Goal: Information Seeking & Learning: Compare options

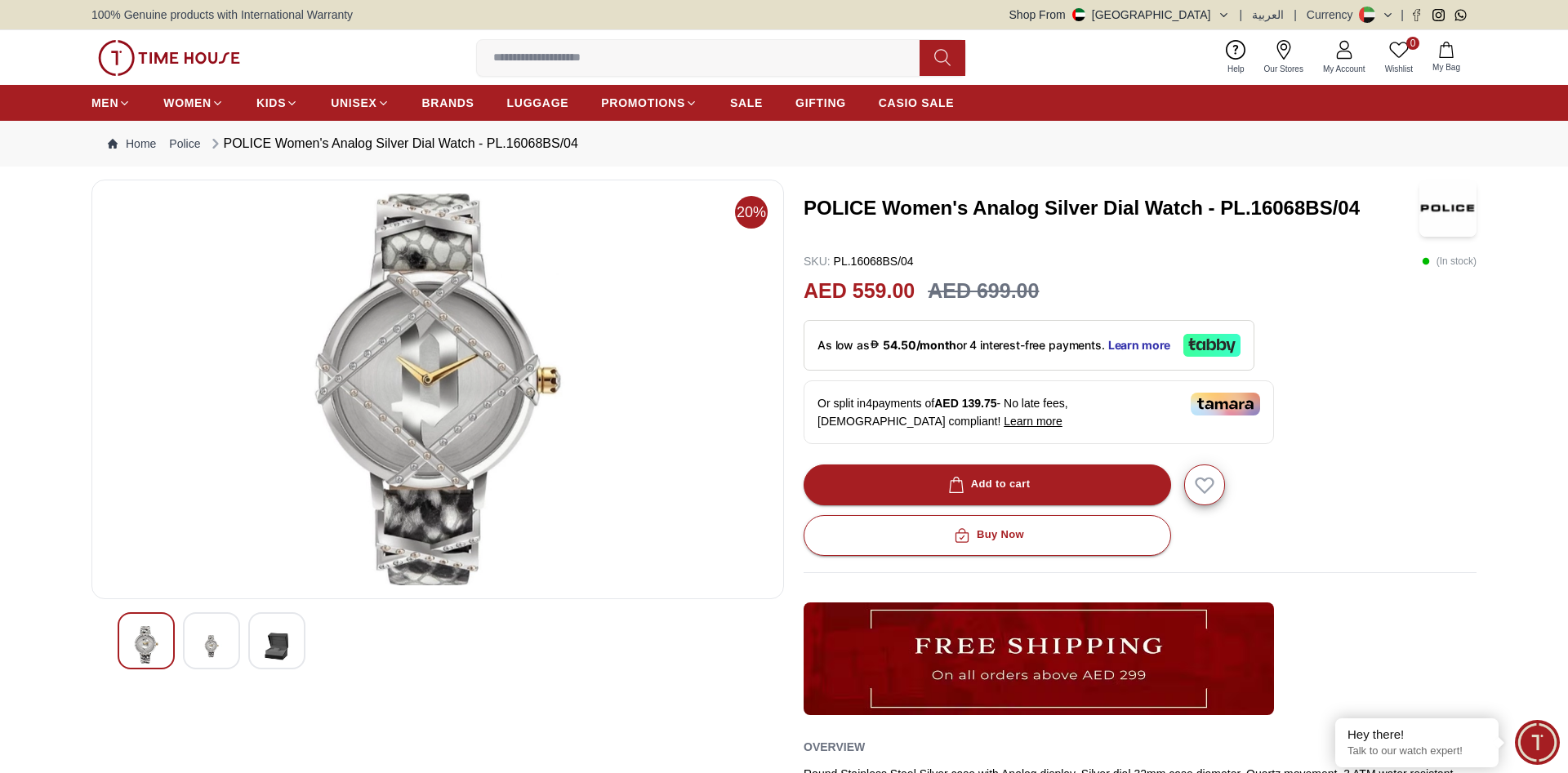
click at [206, 653] on img at bounding box center [211, 646] width 29 height 40
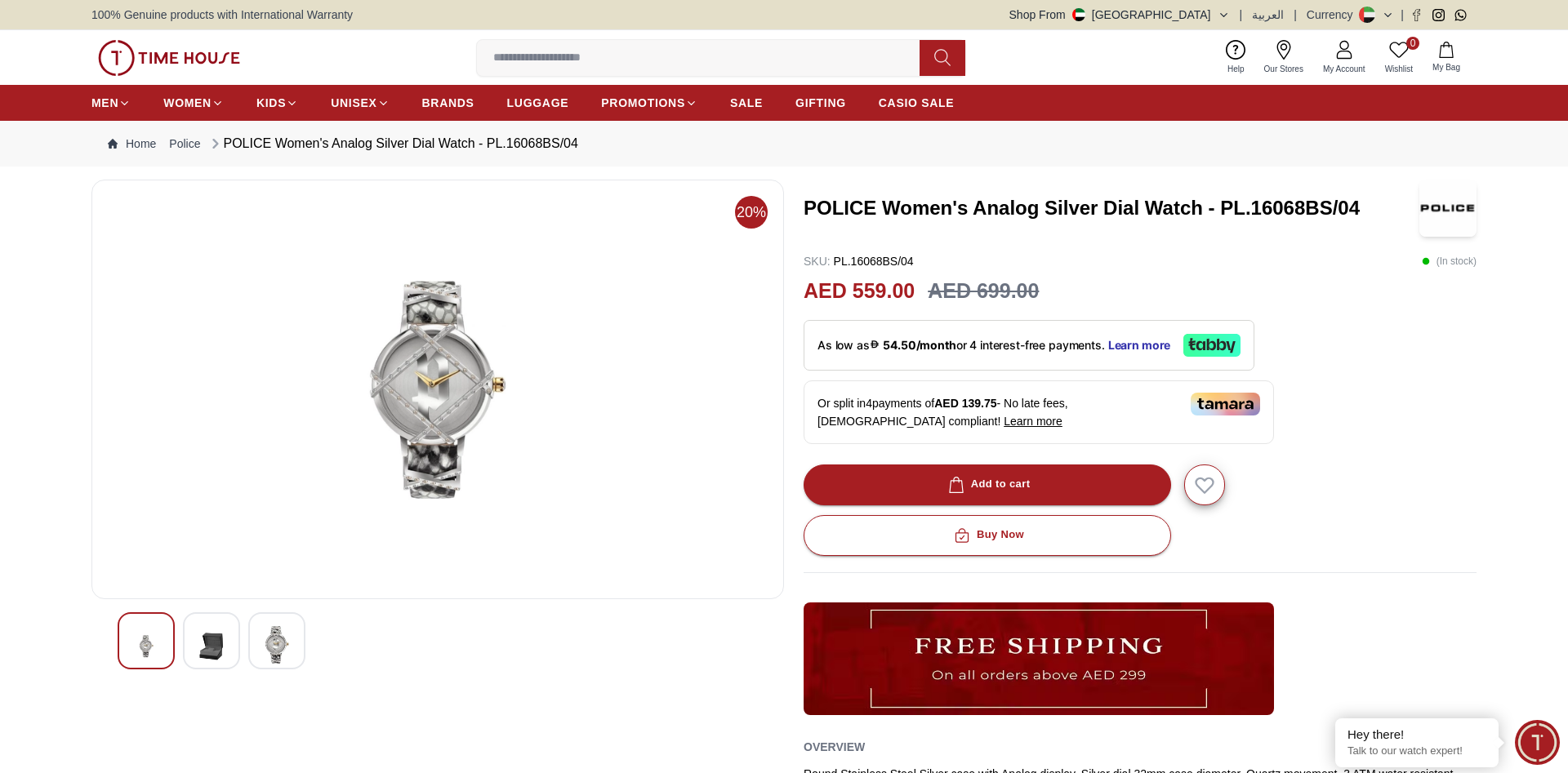
click at [285, 642] on img at bounding box center [276, 645] width 29 height 37
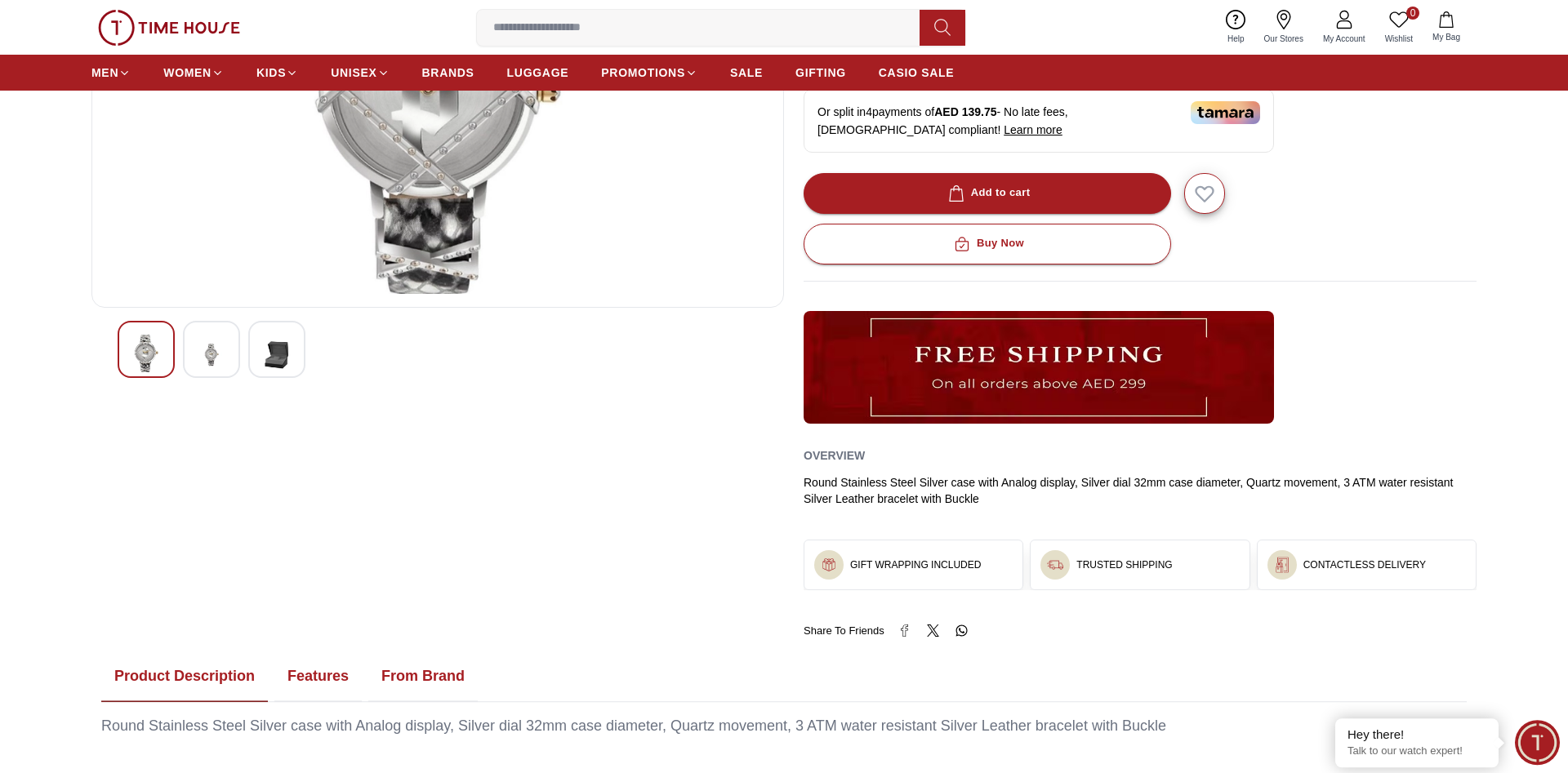
scroll to position [333, 0]
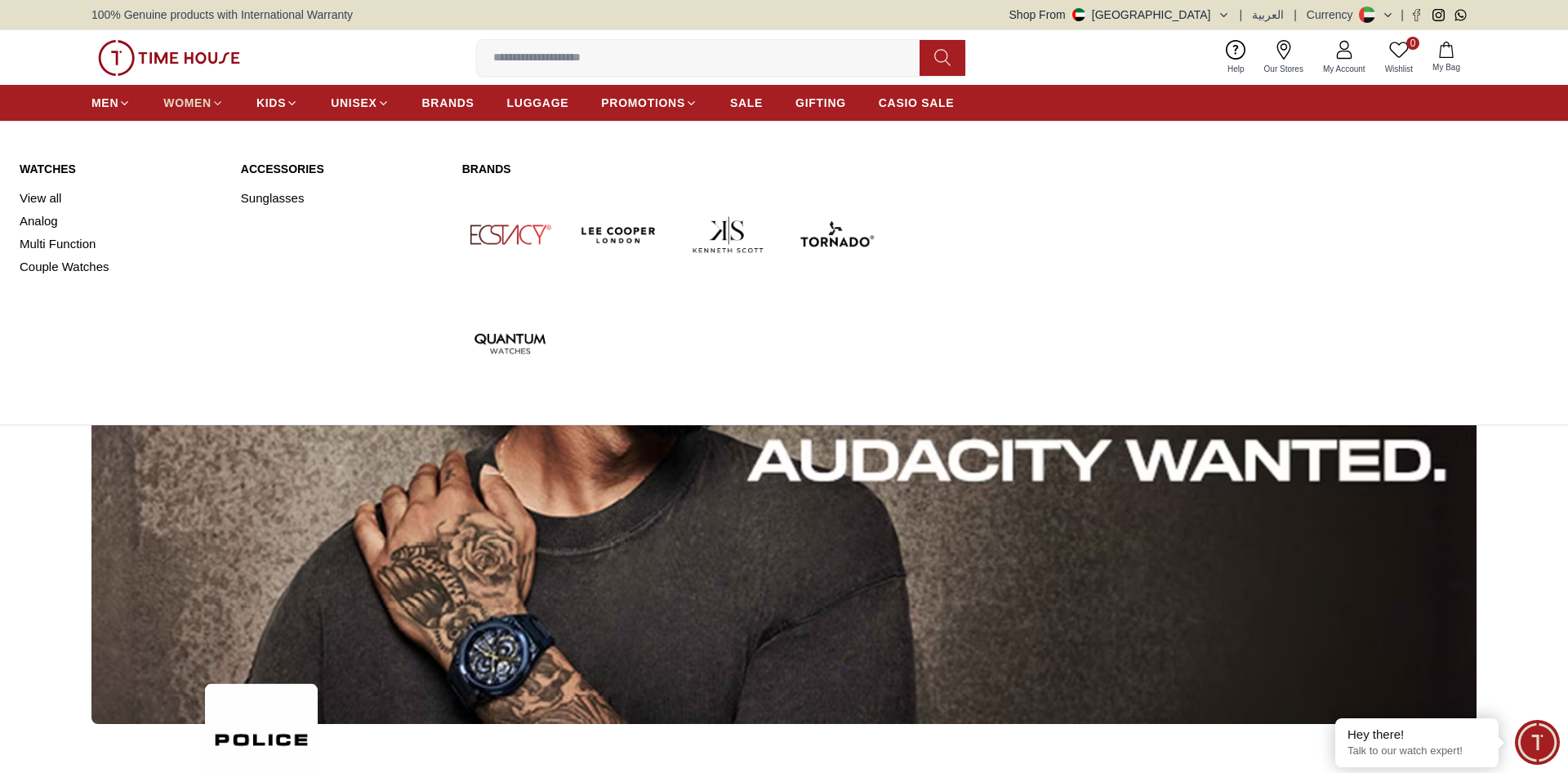
click at [194, 102] on span "WOMEN" at bounding box center [187, 103] width 48 height 16
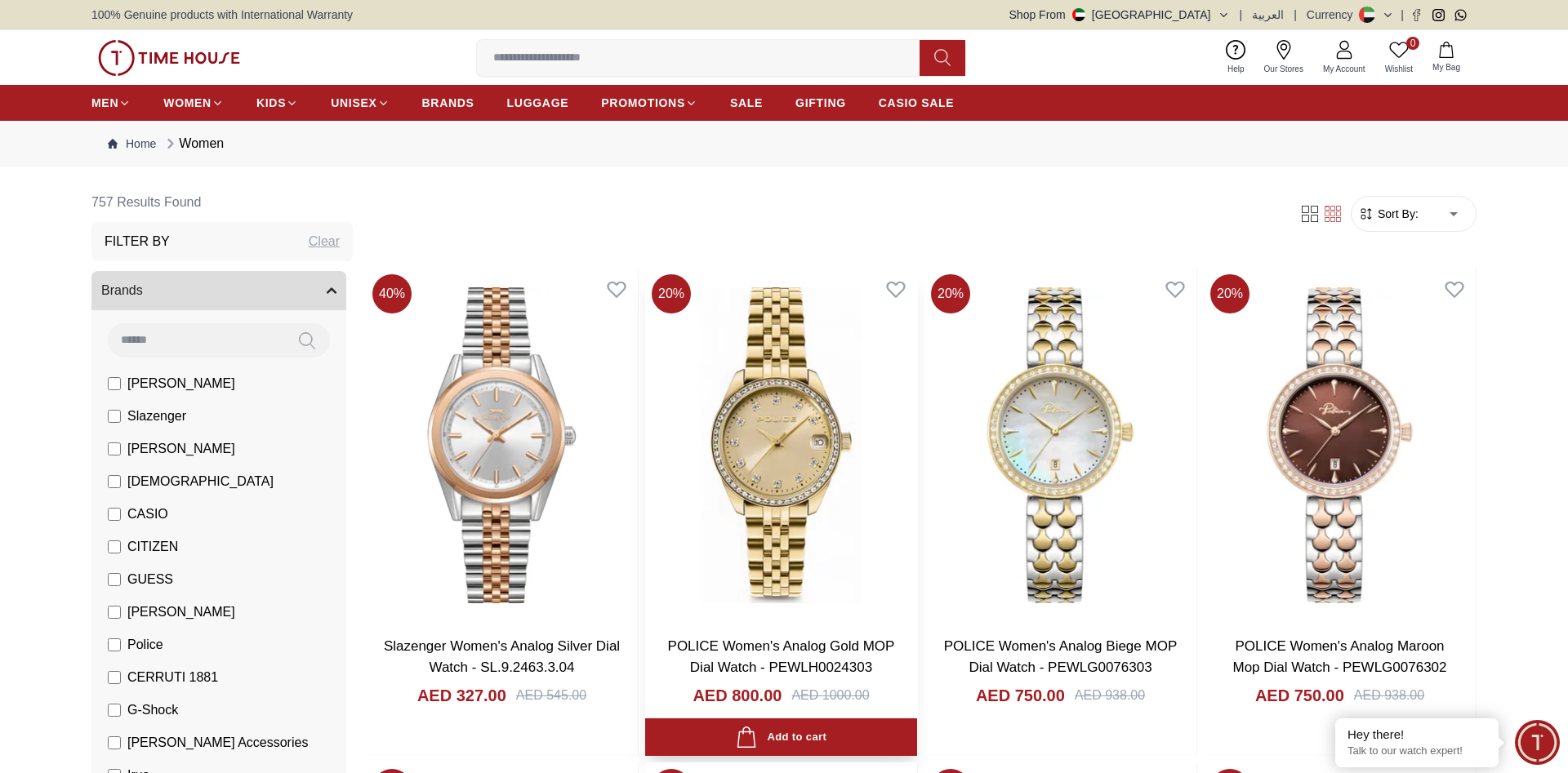
scroll to position [83, 0]
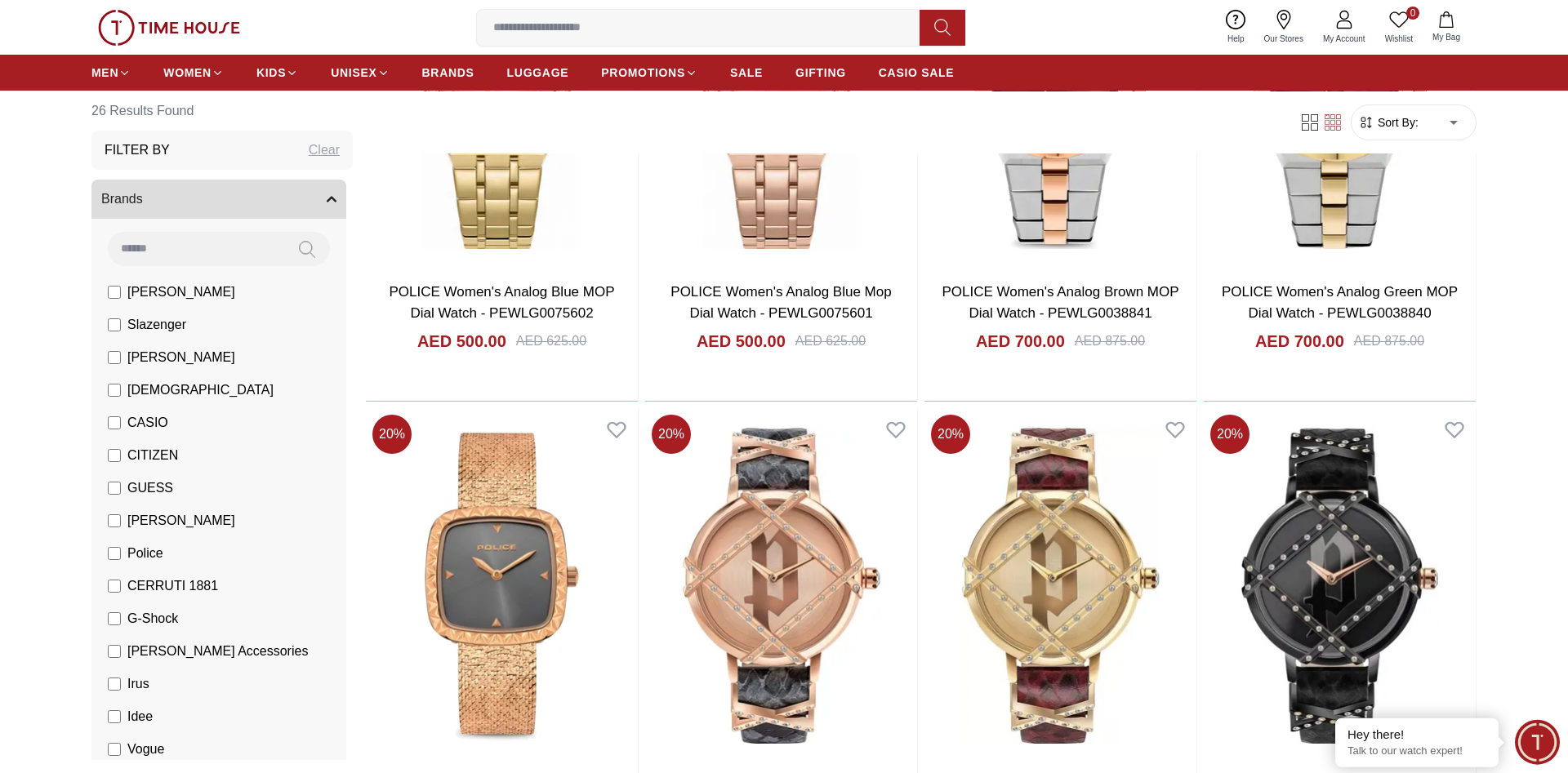
scroll to position [1915, 0]
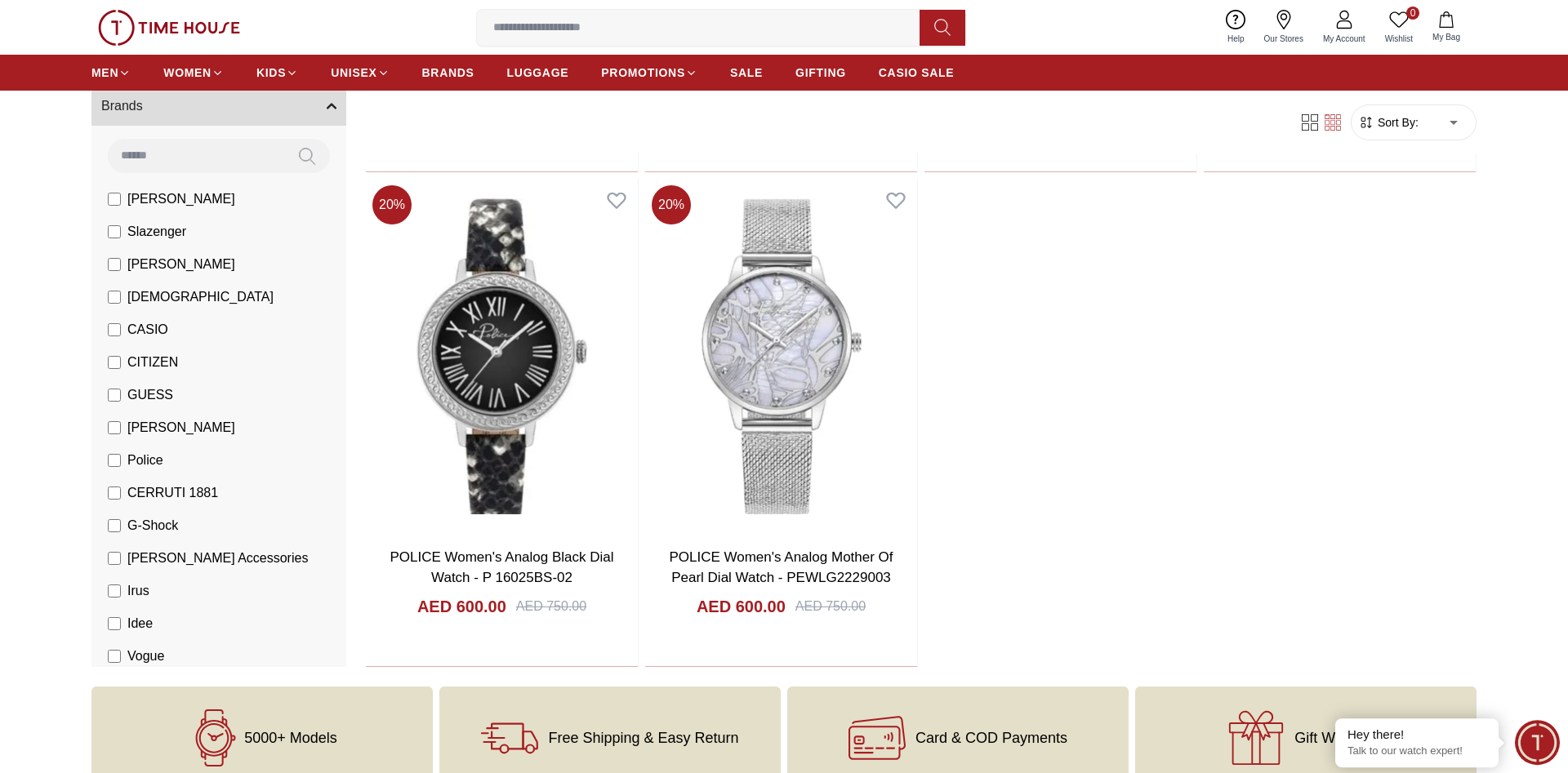
scroll to position [3080, 0]
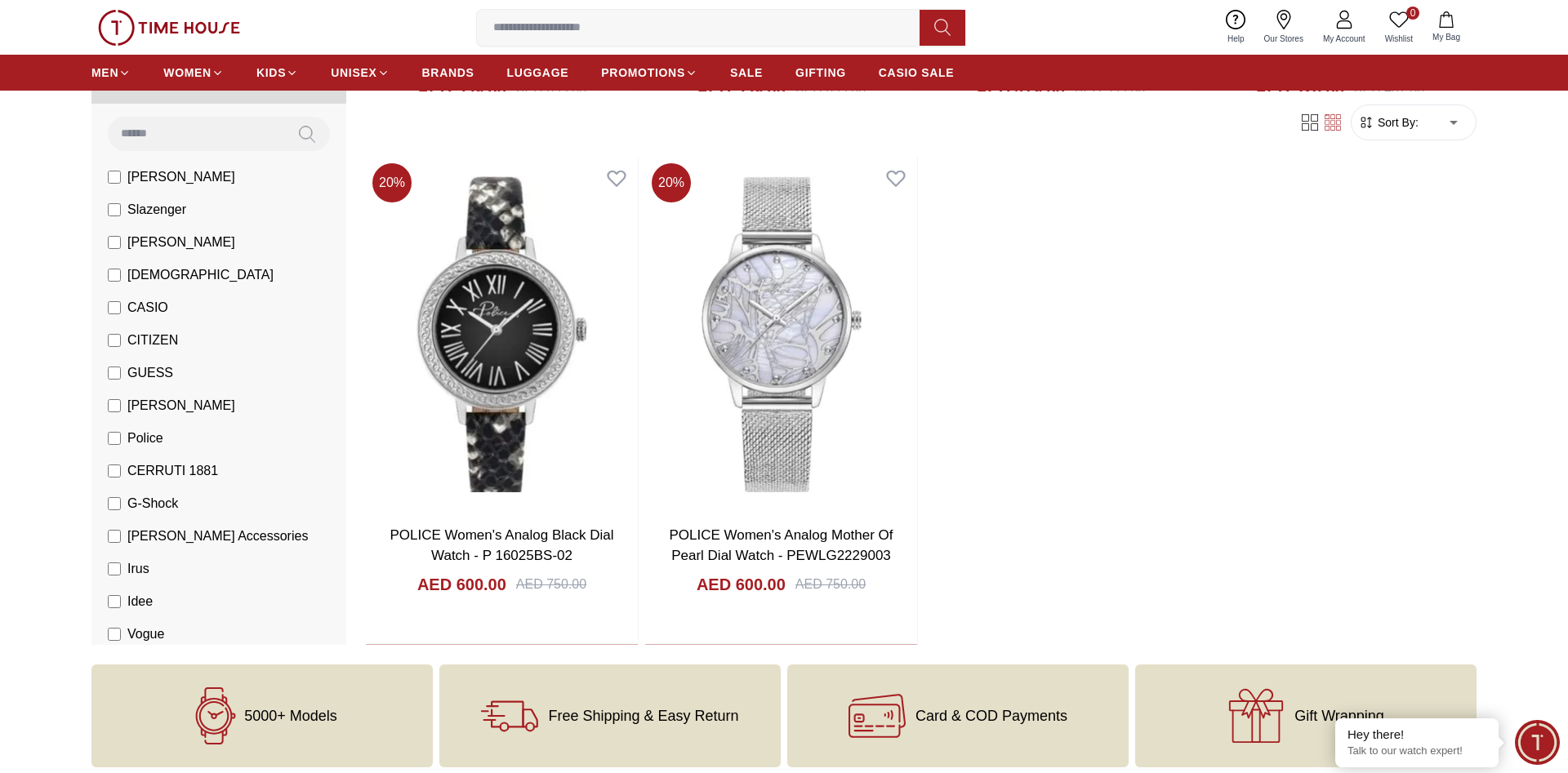
drag, startPoint x: 123, startPoint y: 437, endPoint x: 143, endPoint y: 424, distance: 23.9
click at [126, 433] on label "Police" at bounding box center [136, 439] width 55 height 20
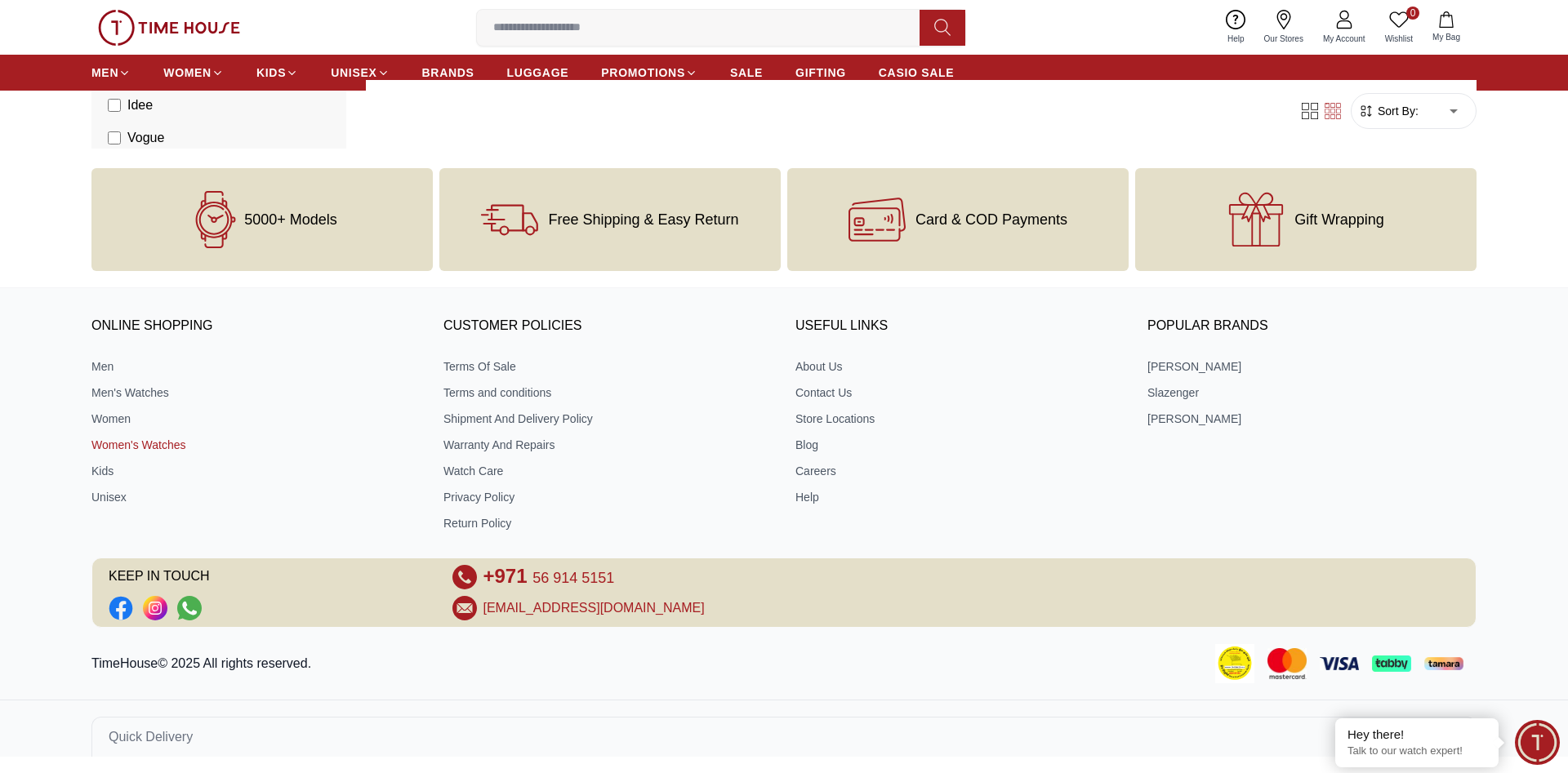
scroll to position [703, 0]
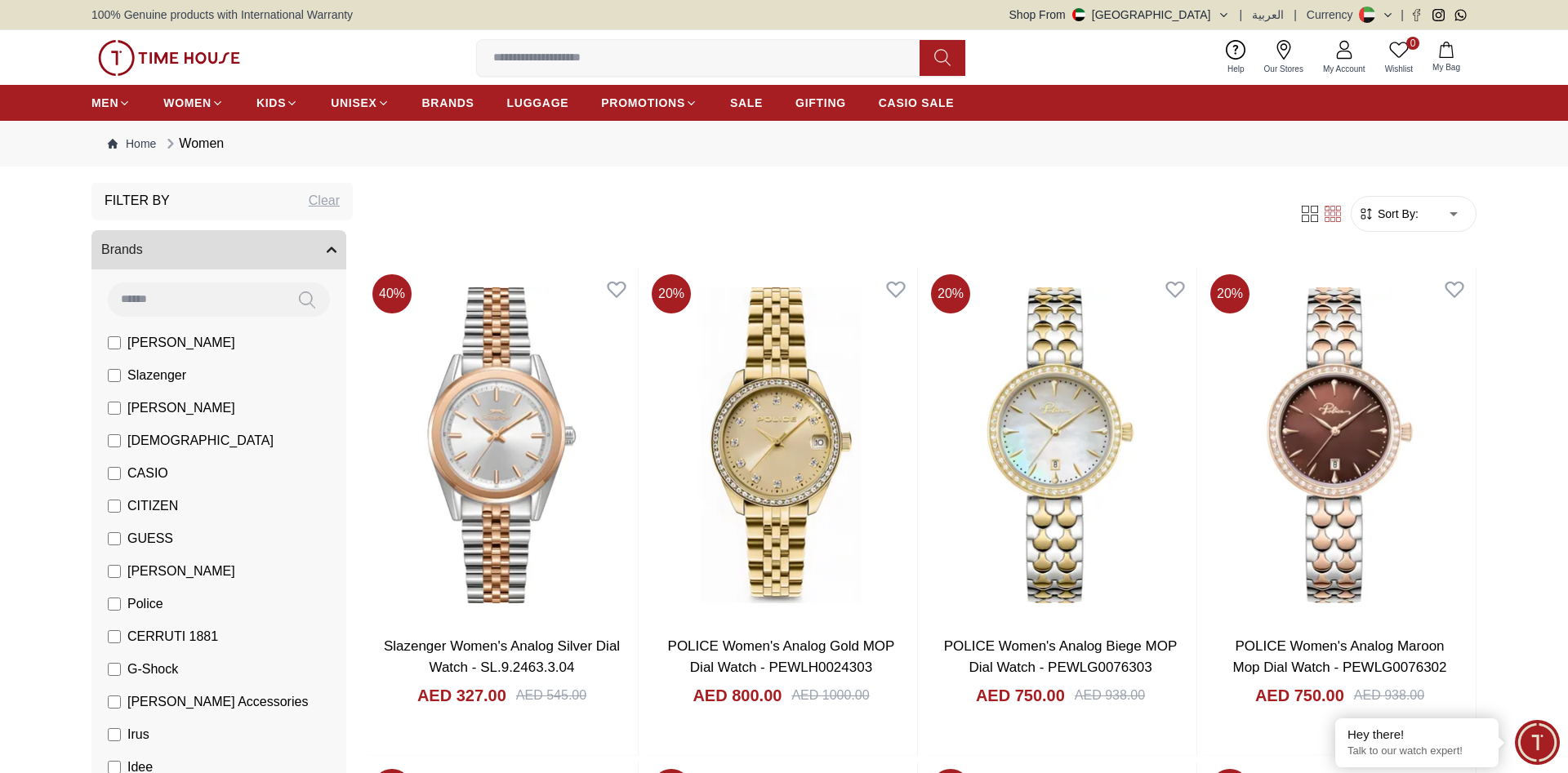
scroll to position [83, 0]
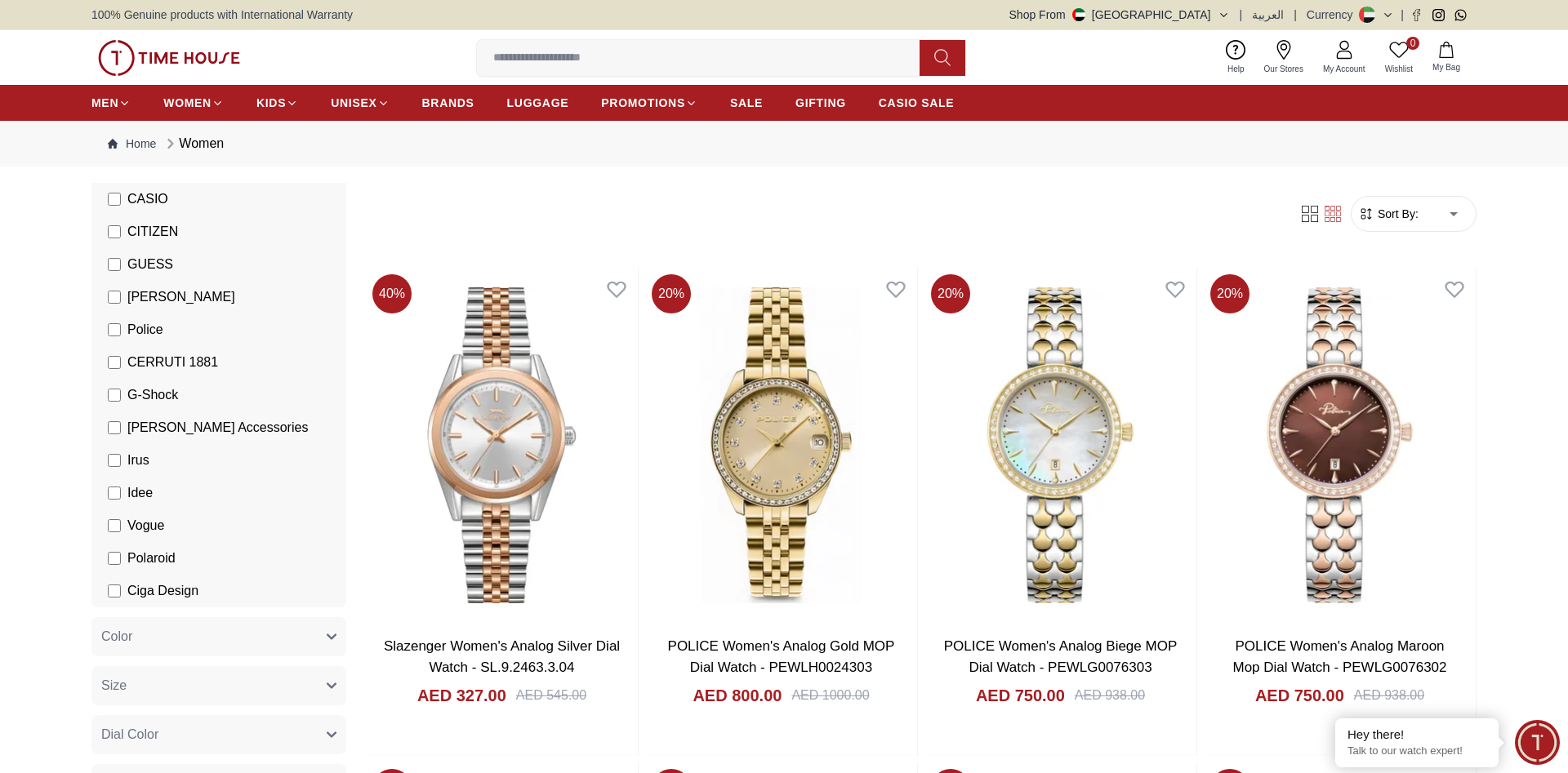
scroll to position [333, 0]
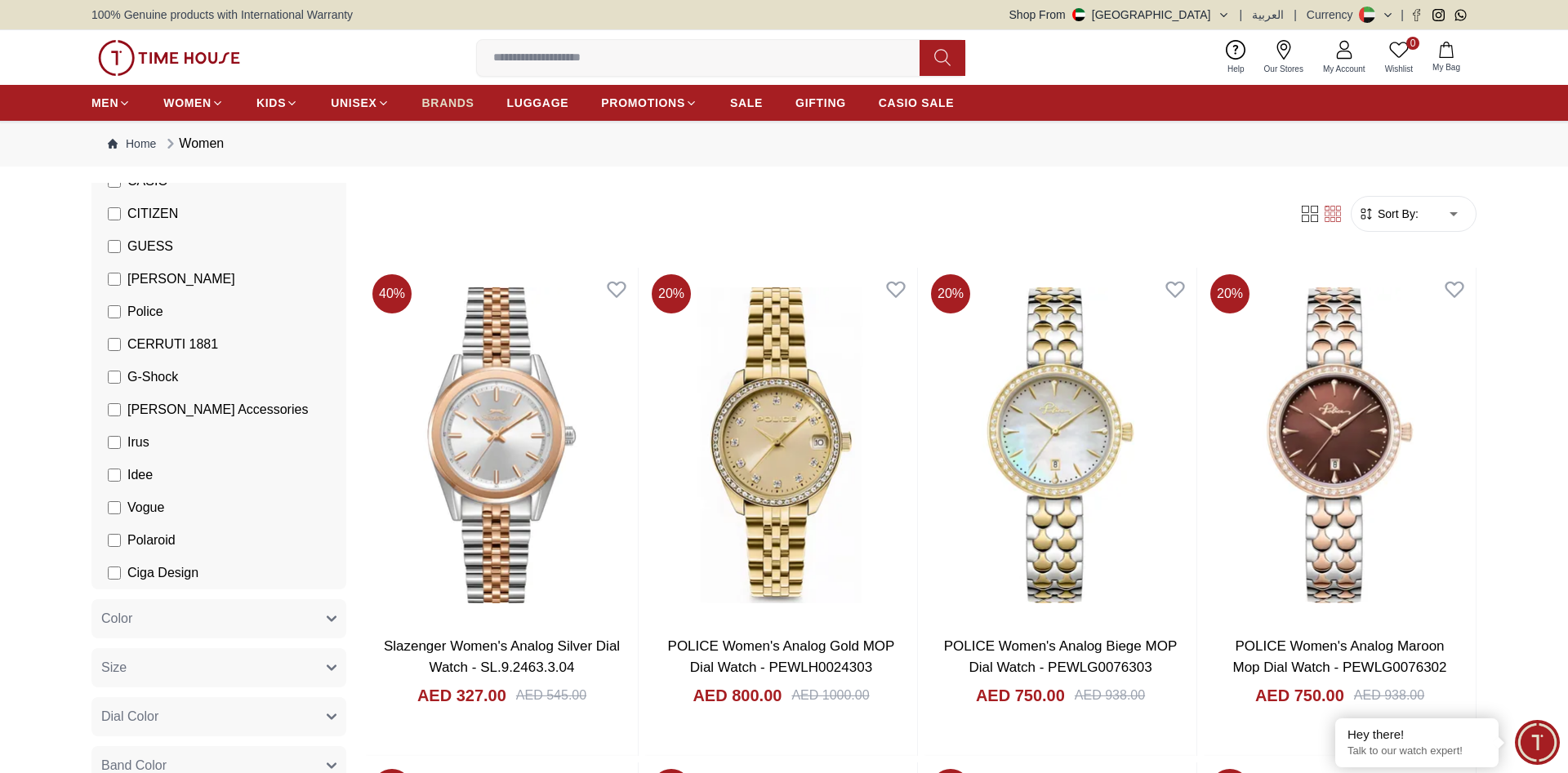
click at [473, 102] on span "BRANDS" at bounding box center [448, 103] width 53 height 16
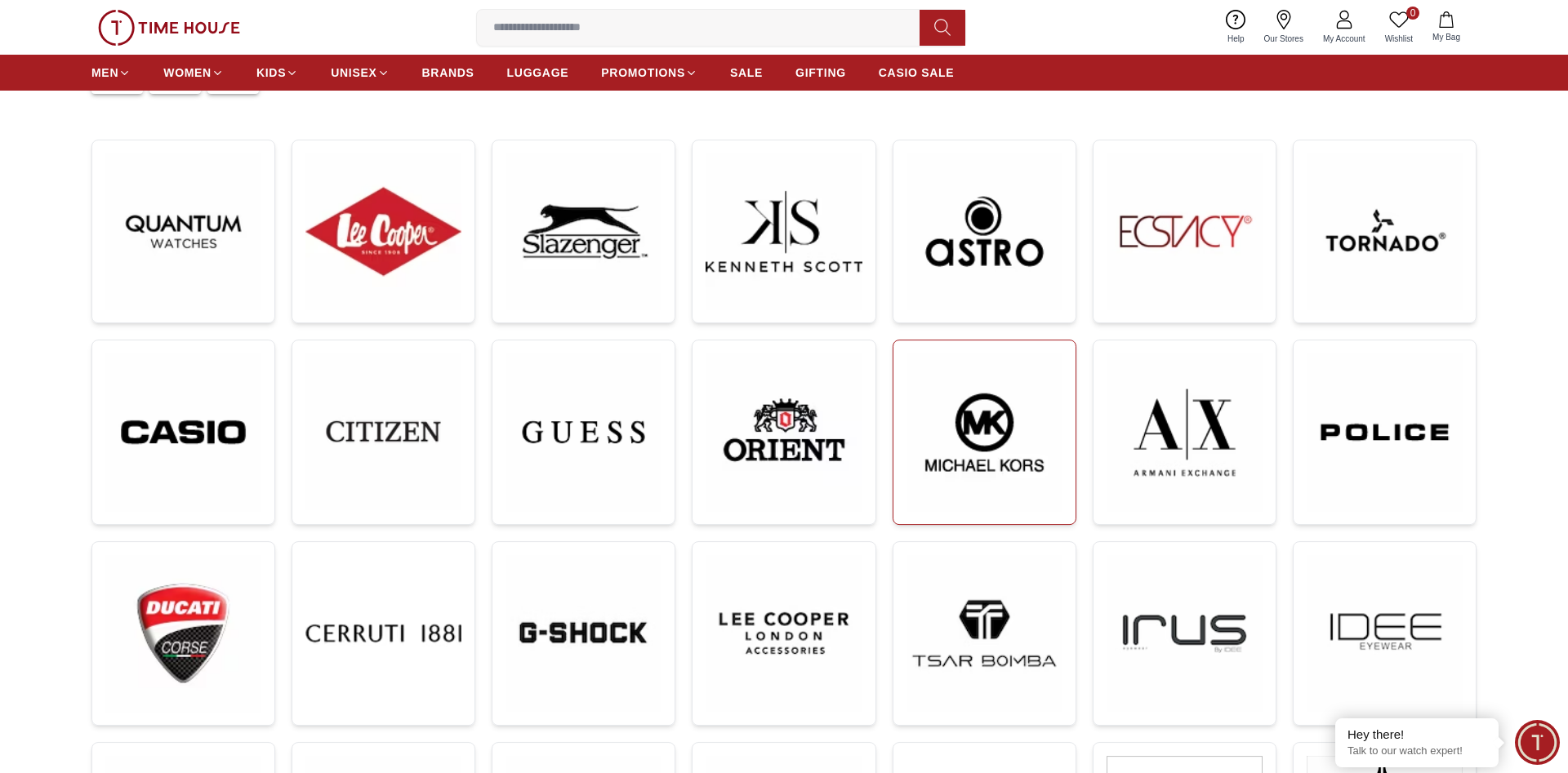
scroll to position [250, 0]
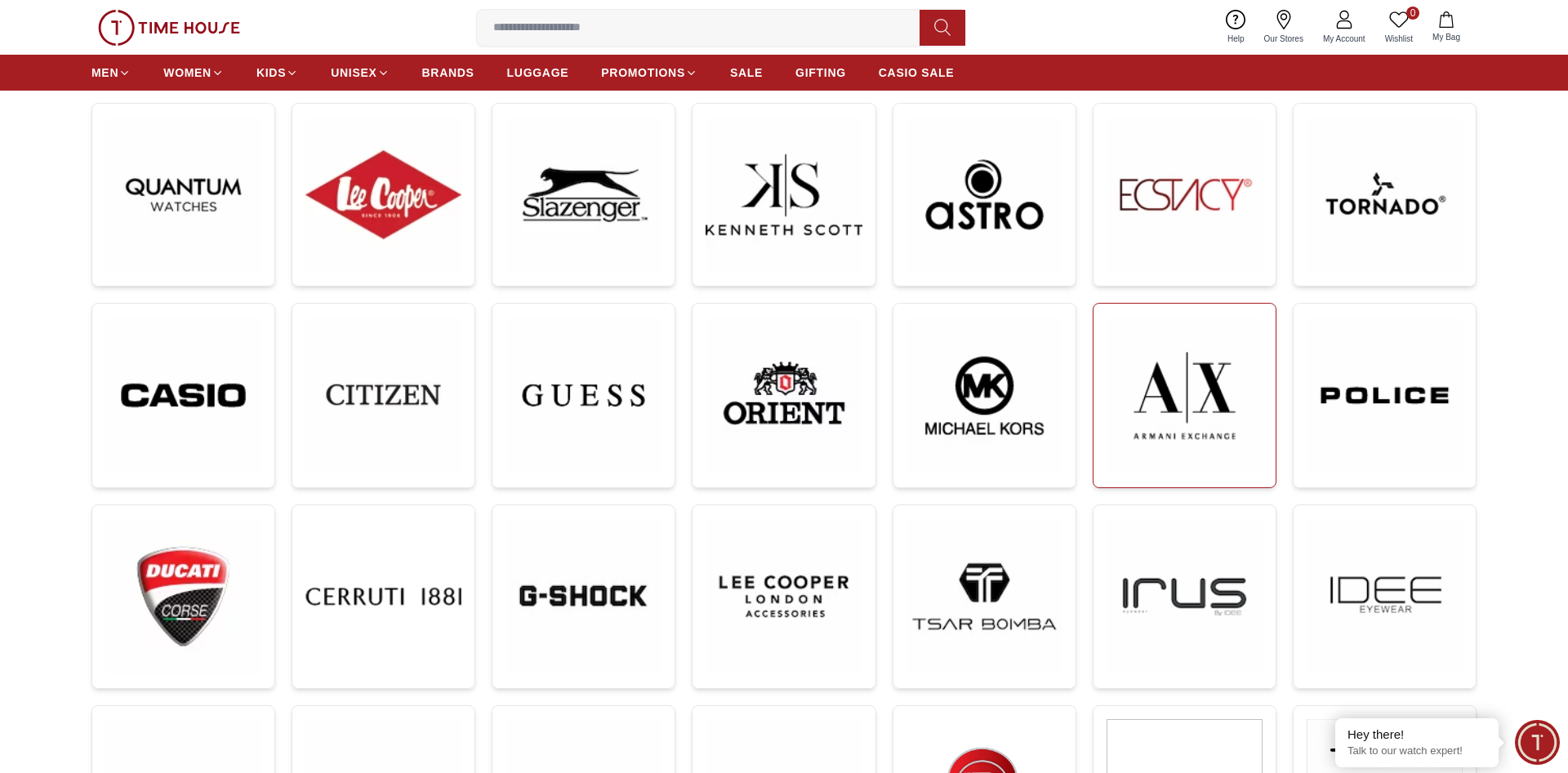
click at [1228, 402] on img at bounding box center [1184, 395] width 156 height 157
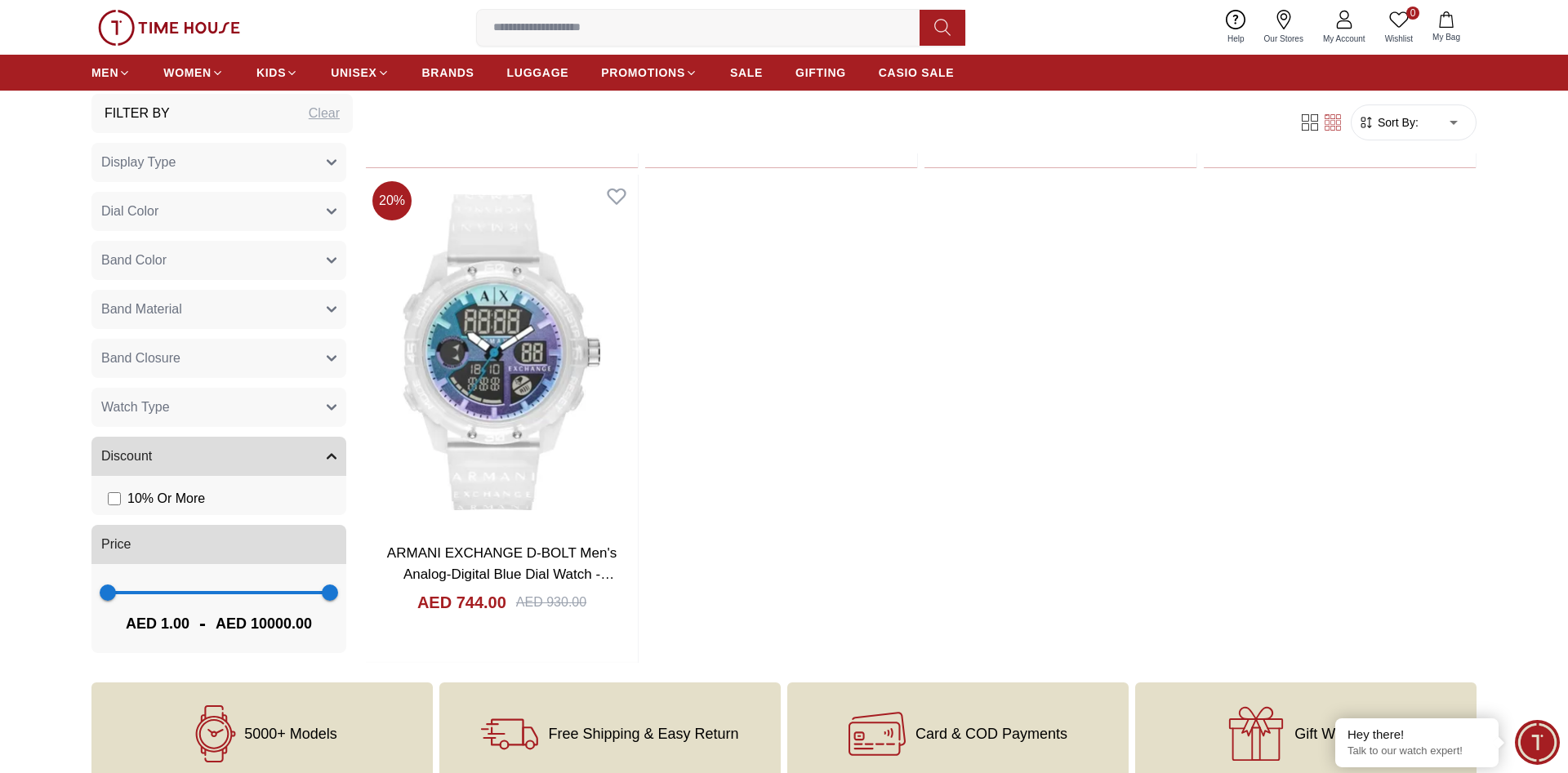
scroll to position [1915, 0]
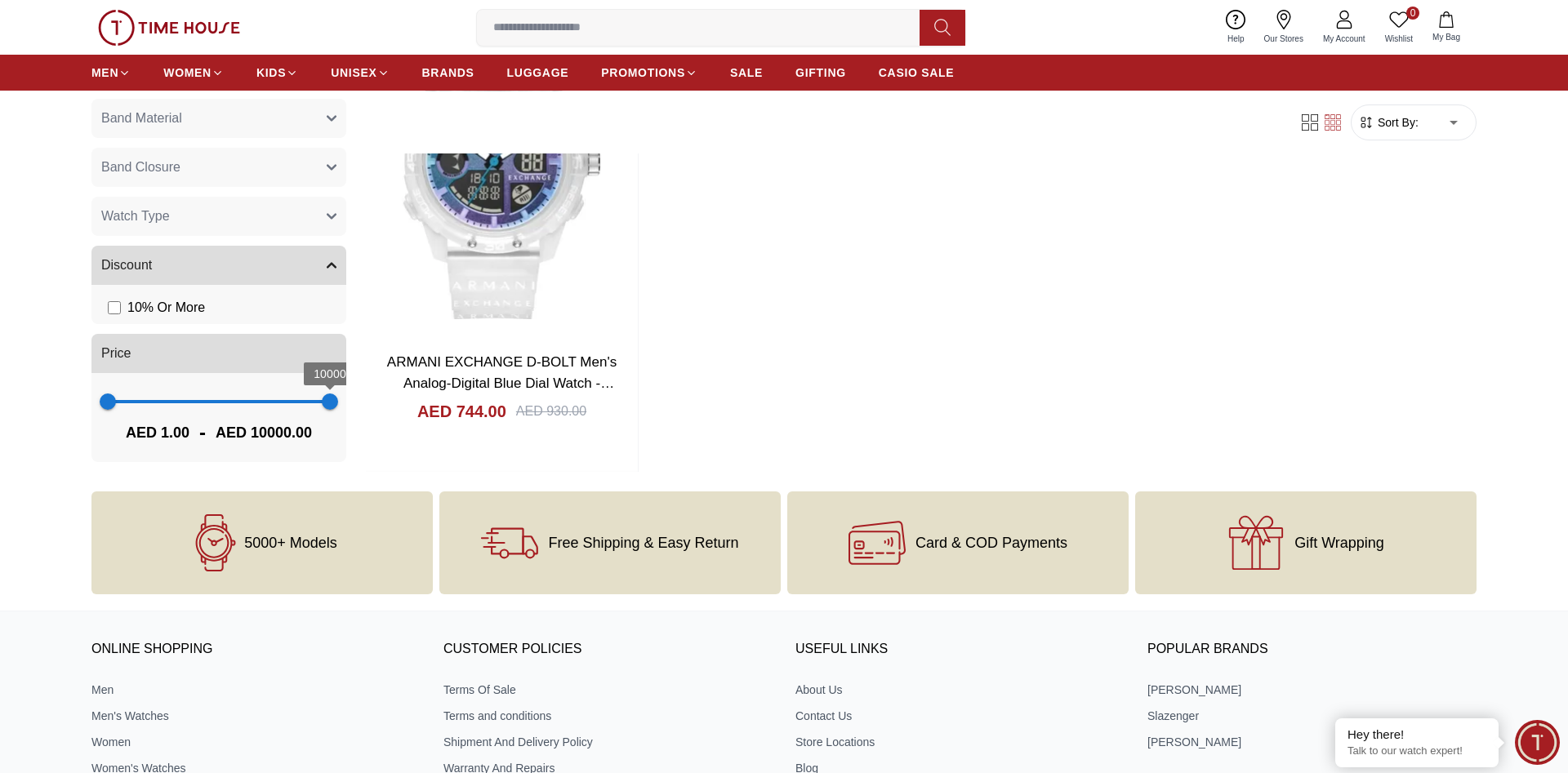
type input "****"
click at [325, 402] on span "9779" at bounding box center [325, 401] width 16 height 16
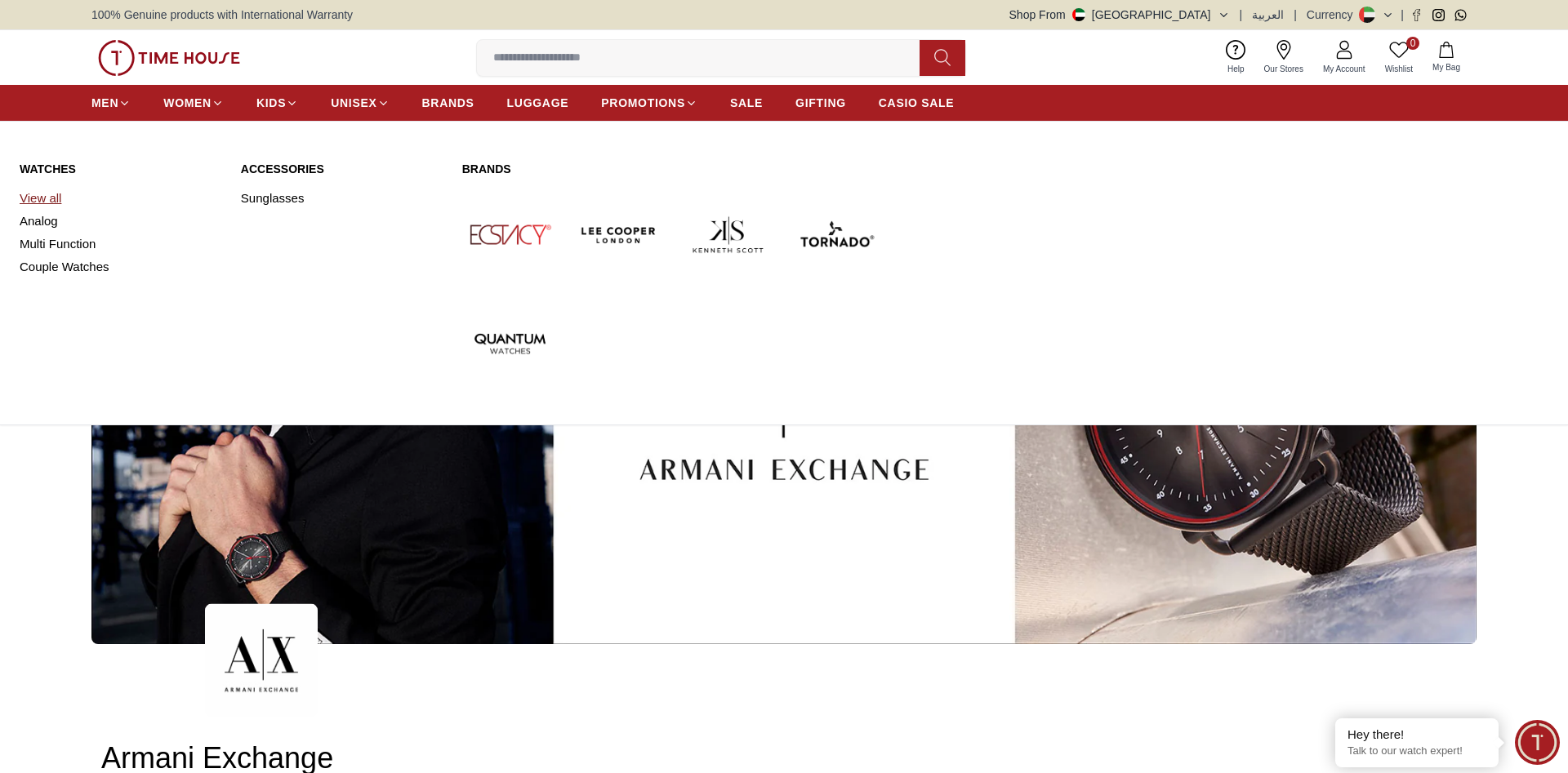
click at [32, 193] on link "View all" at bounding box center [120, 199] width 202 height 23
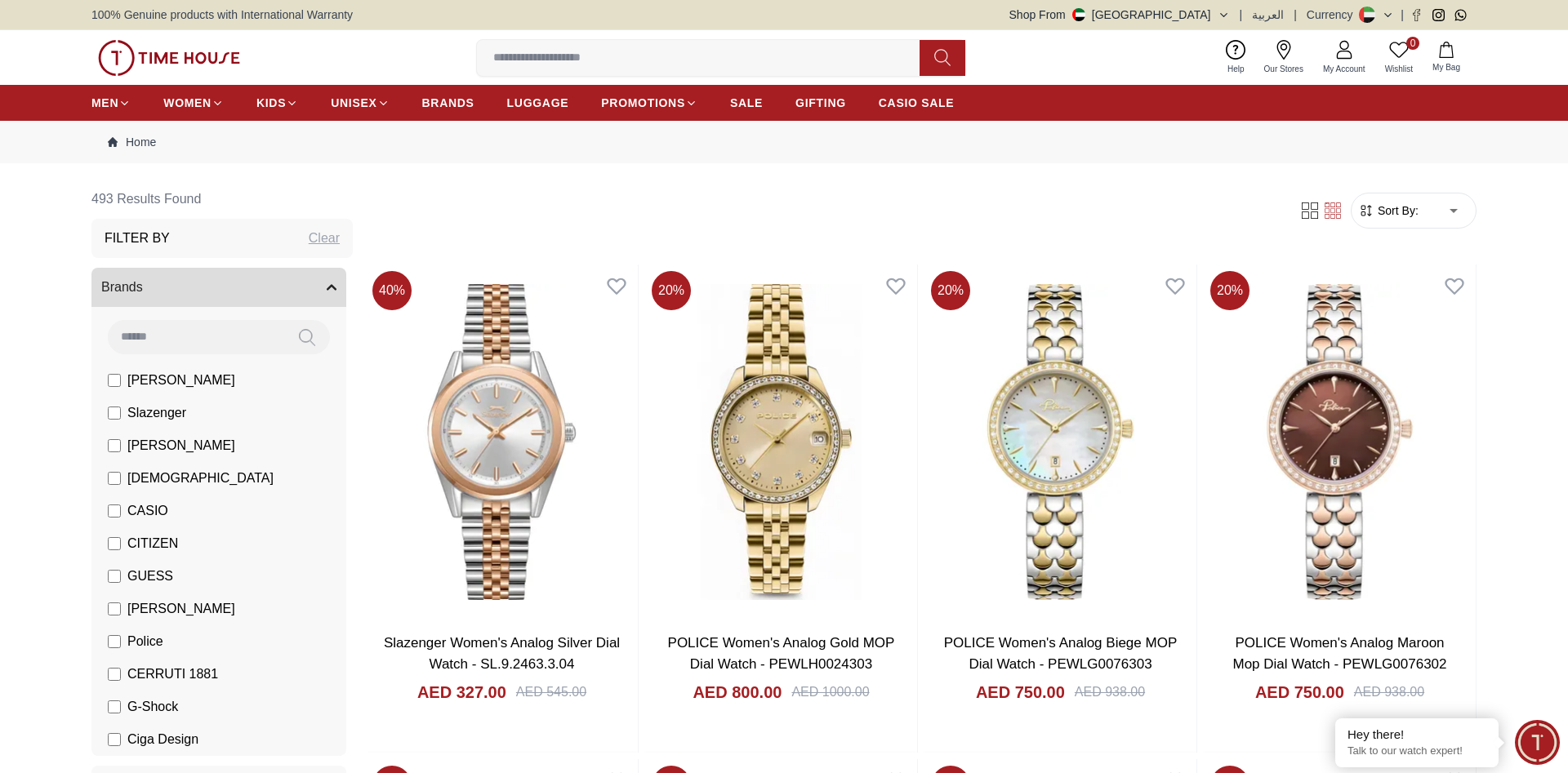
scroll to position [83, 0]
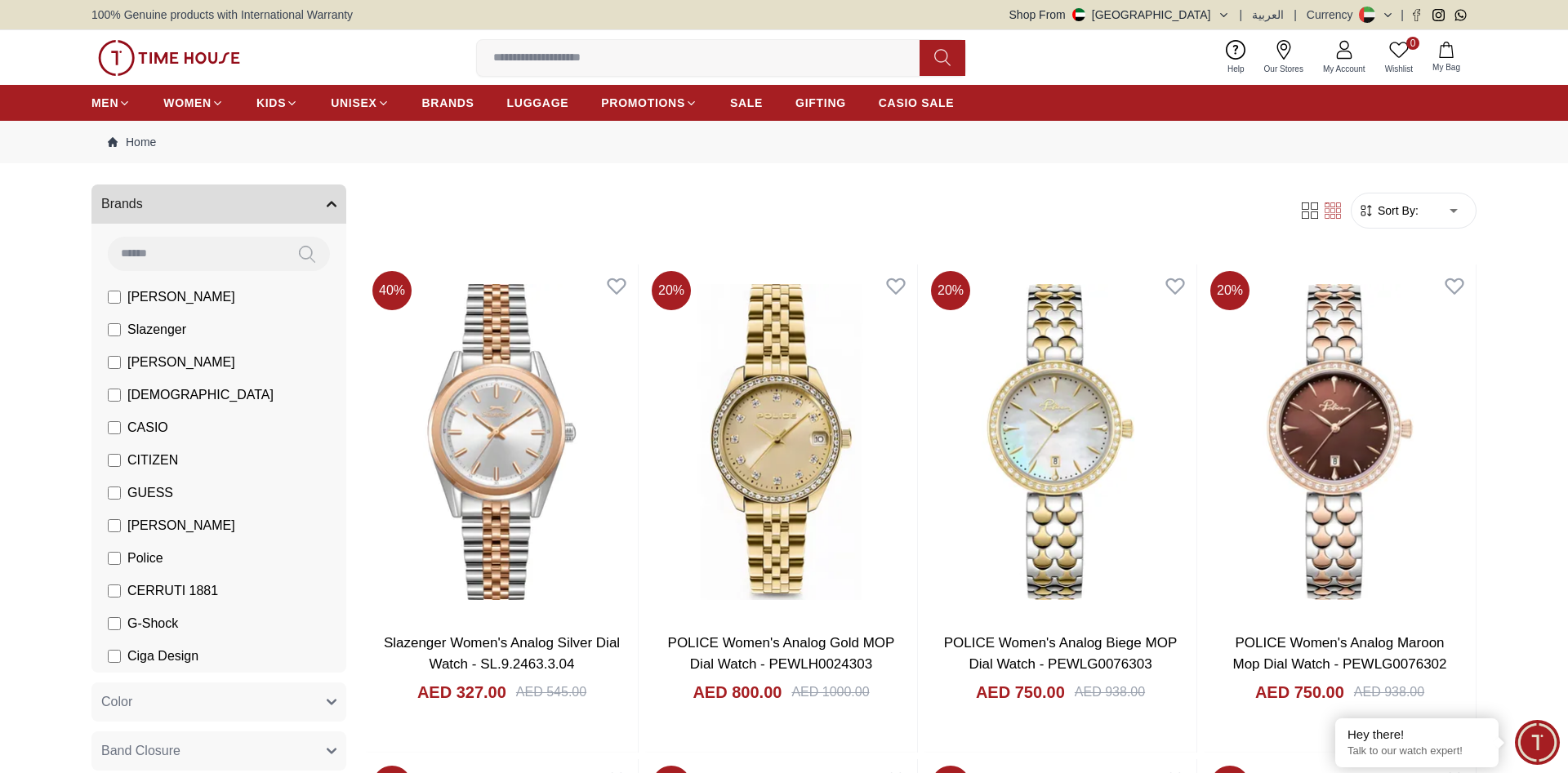
click at [161, 522] on span "[PERSON_NAME]" at bounding box center [181, 526] width 108 height 20
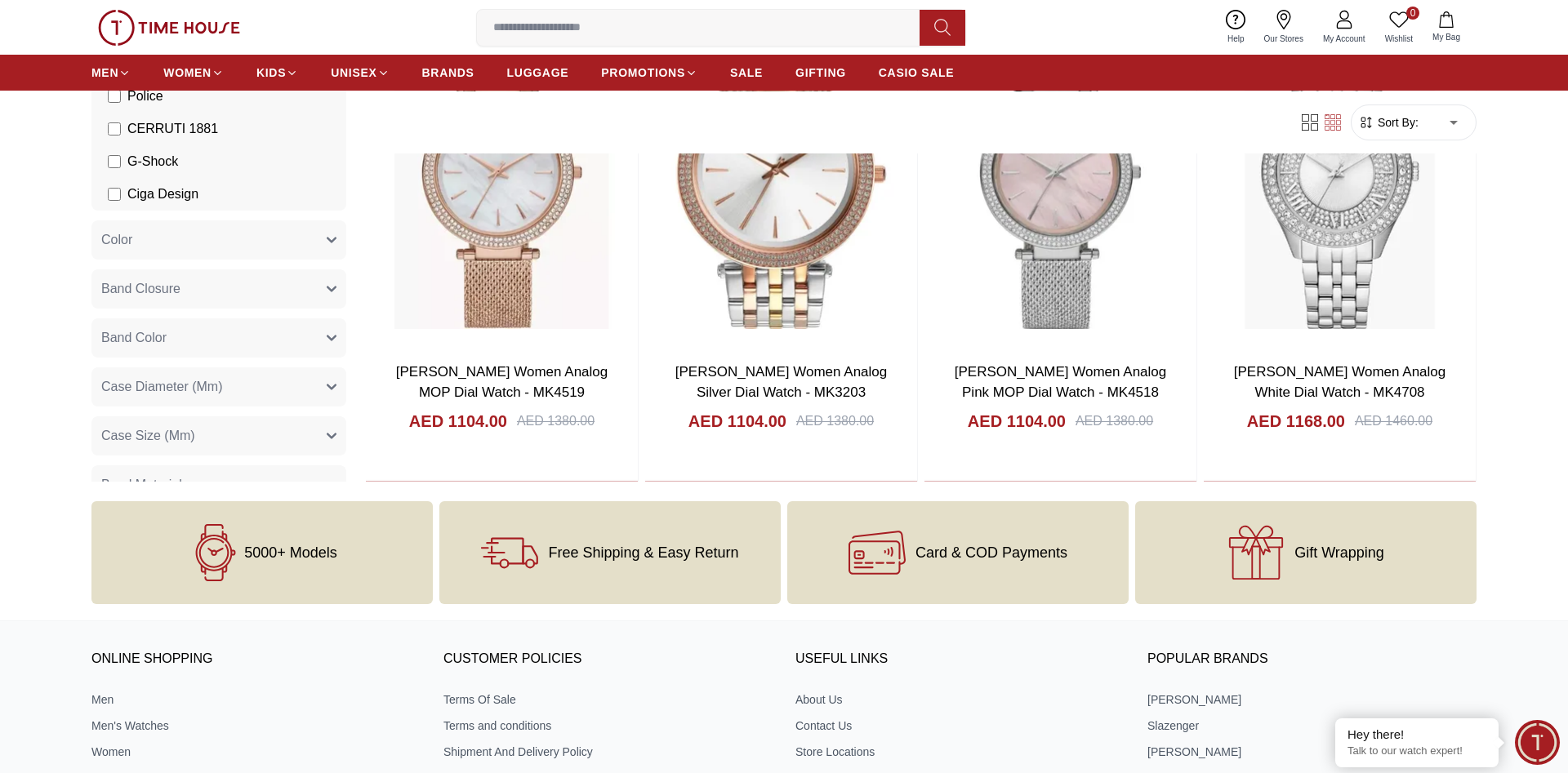
scroll to position [50, 0]
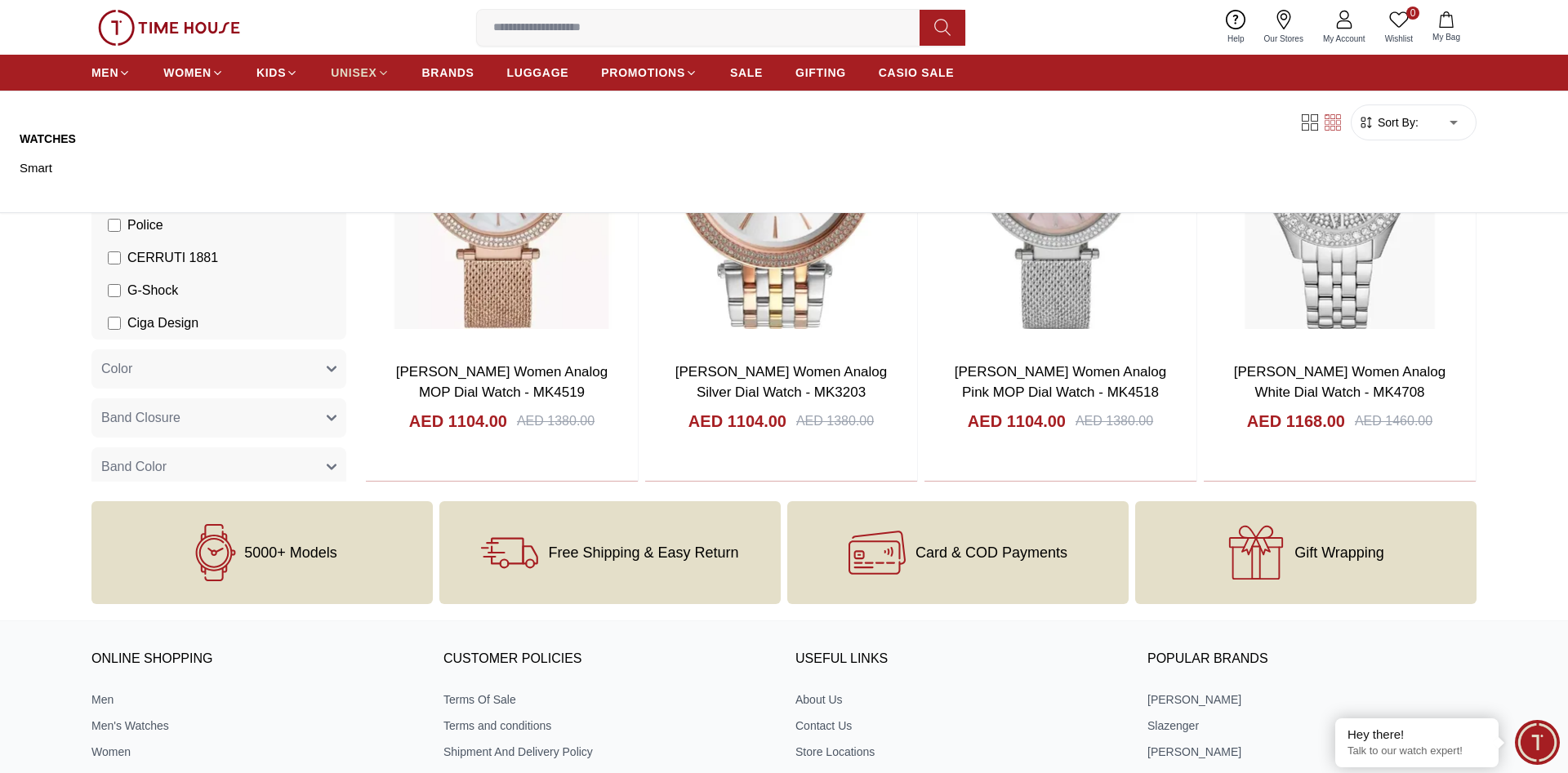
click at [359, 62] on link "UNISEX" at bounding box center [359, 72] width 58 height 29
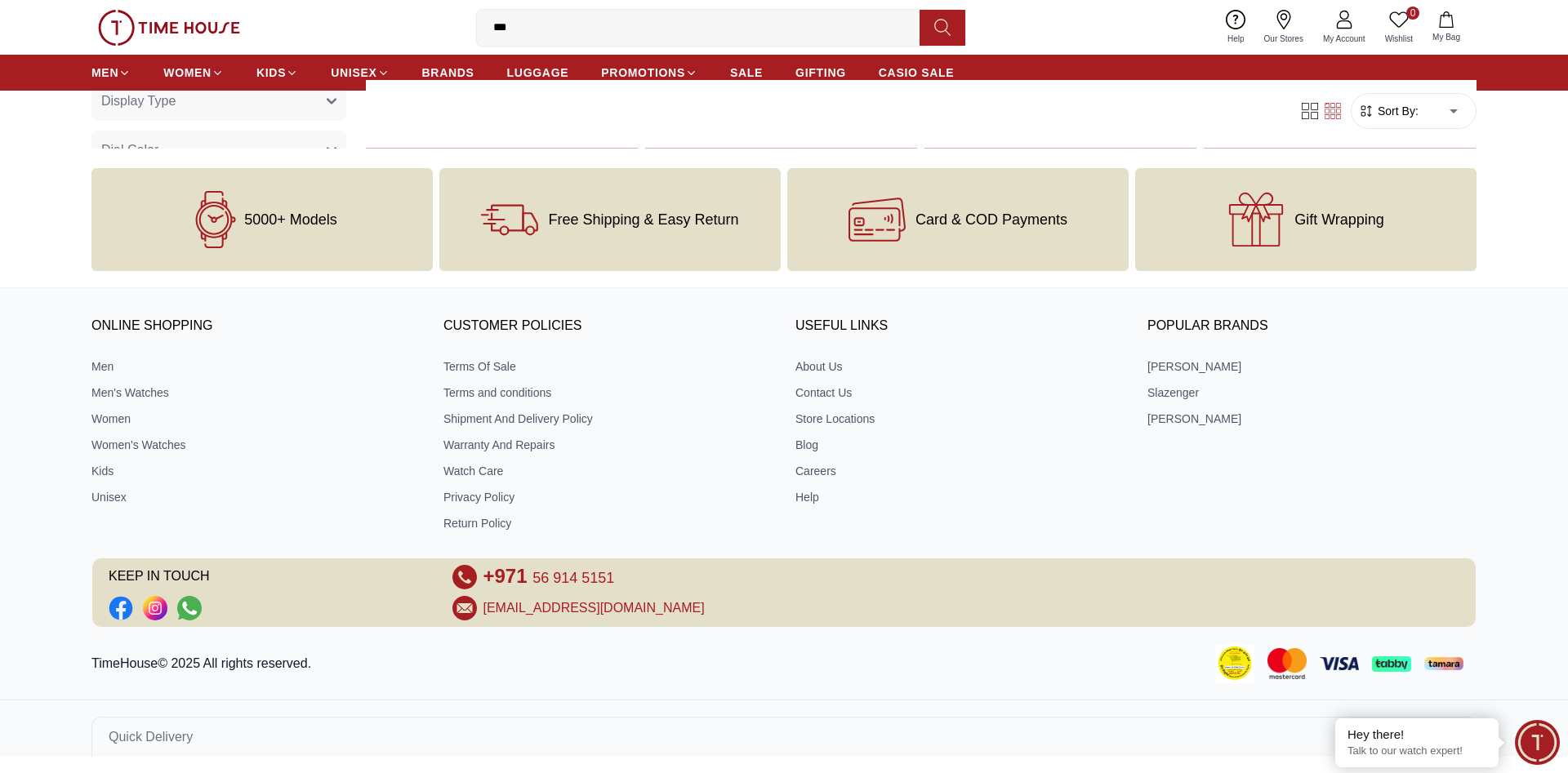
scroll to position [5303, 0]
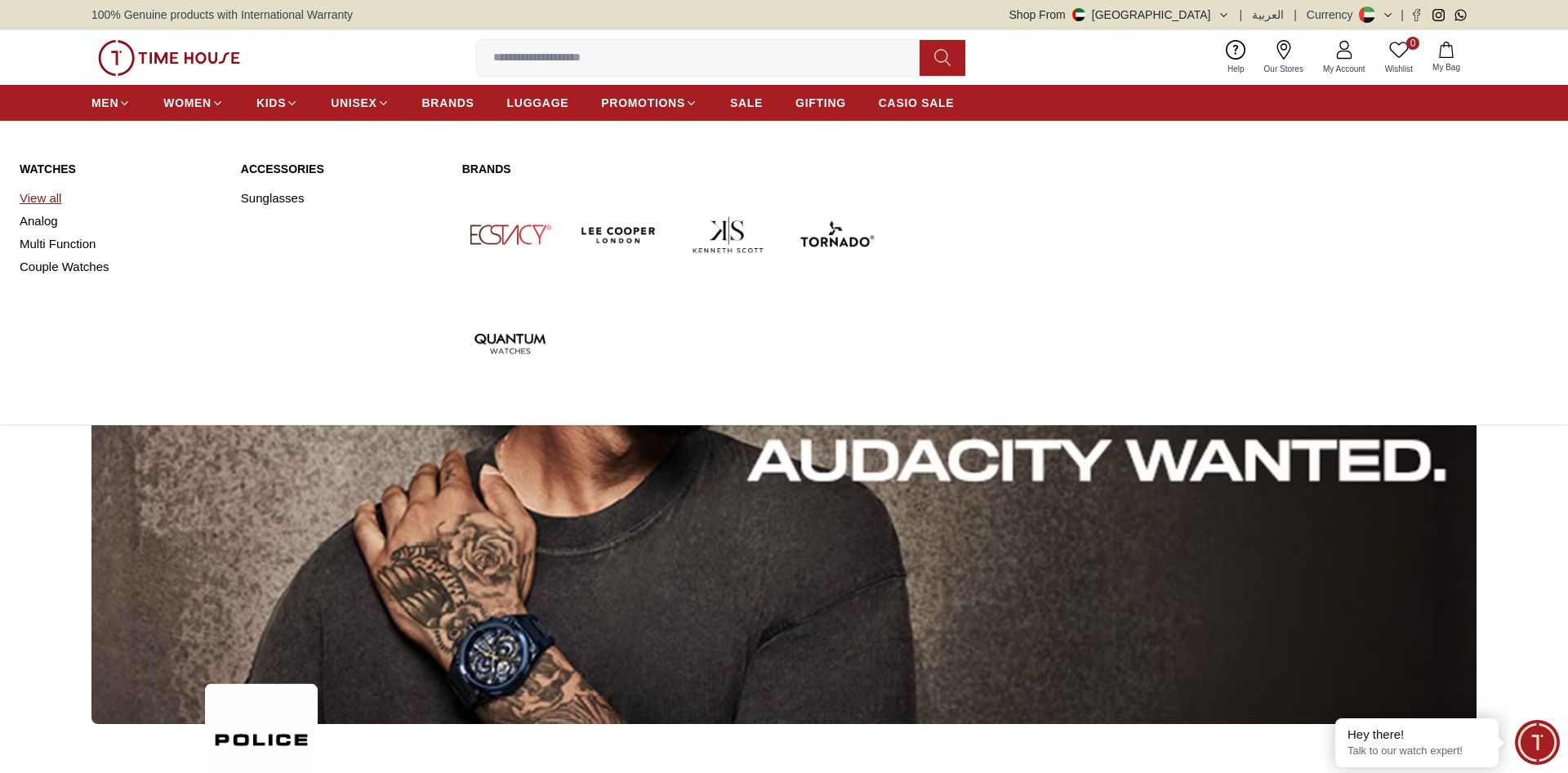
click at [51, 194] on link "View all" at bounding box center [120, 199] width 202 height 23
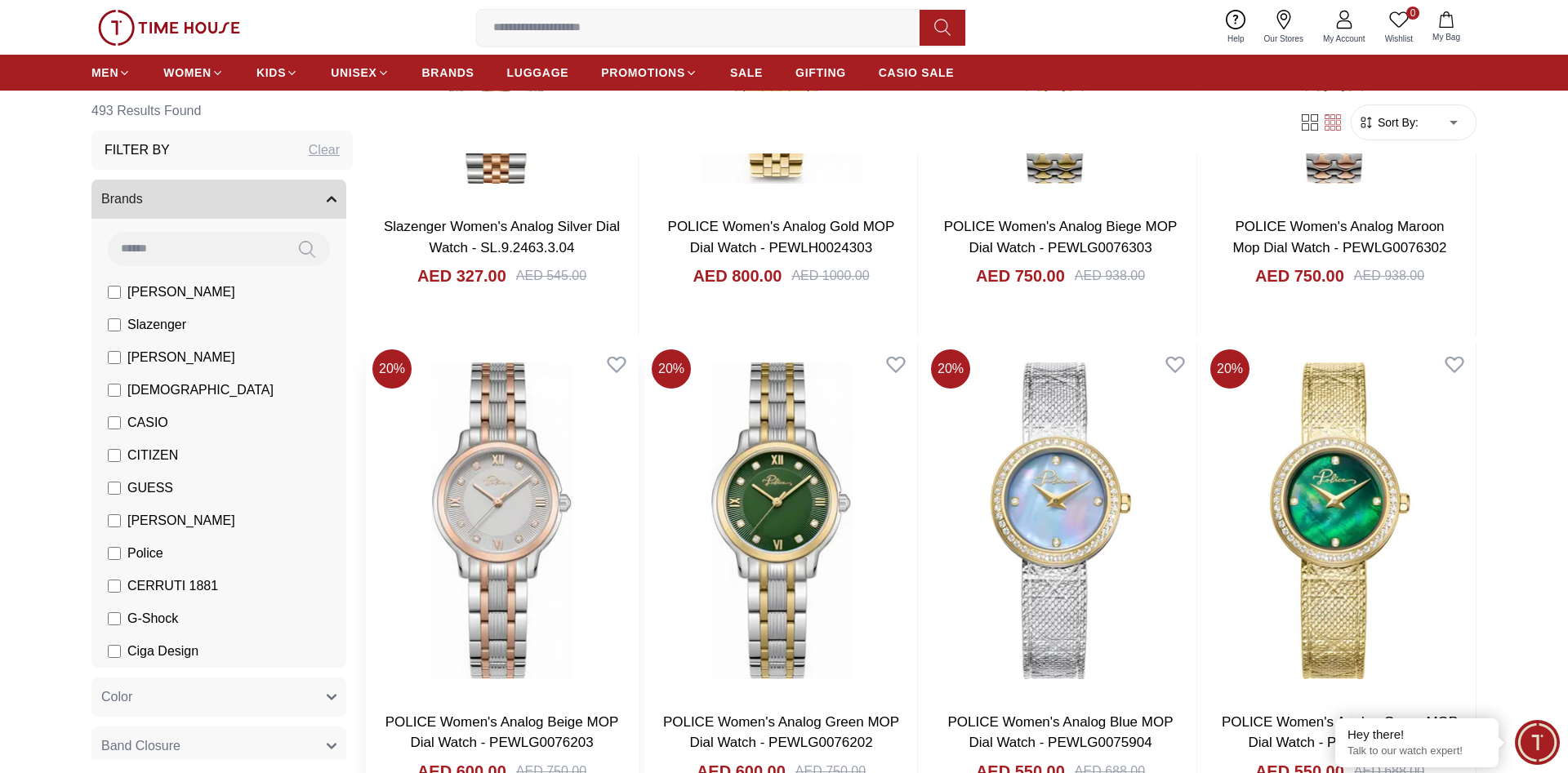
scroll to position [749, 0]
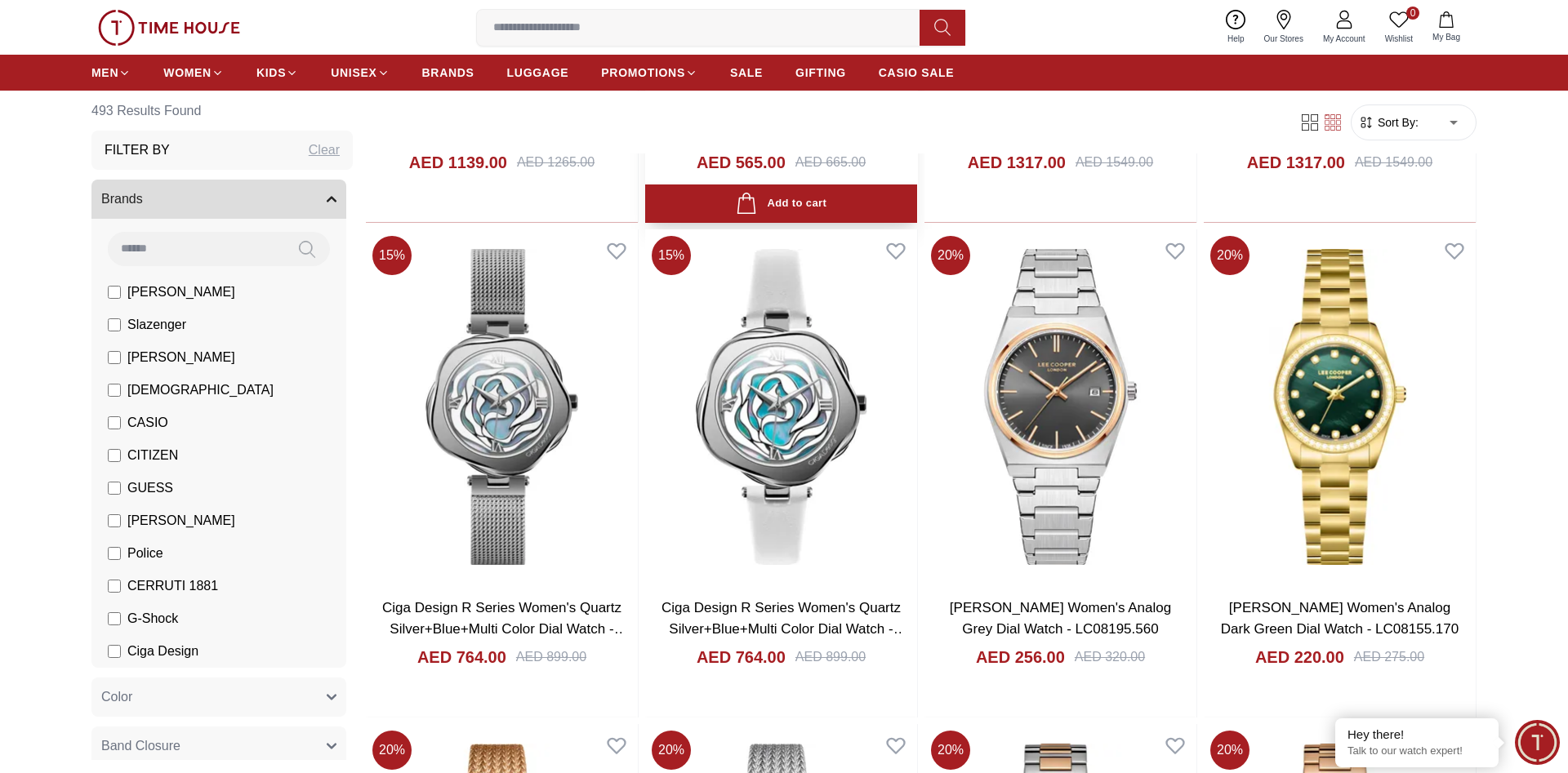
scroll to position [3663, 0]
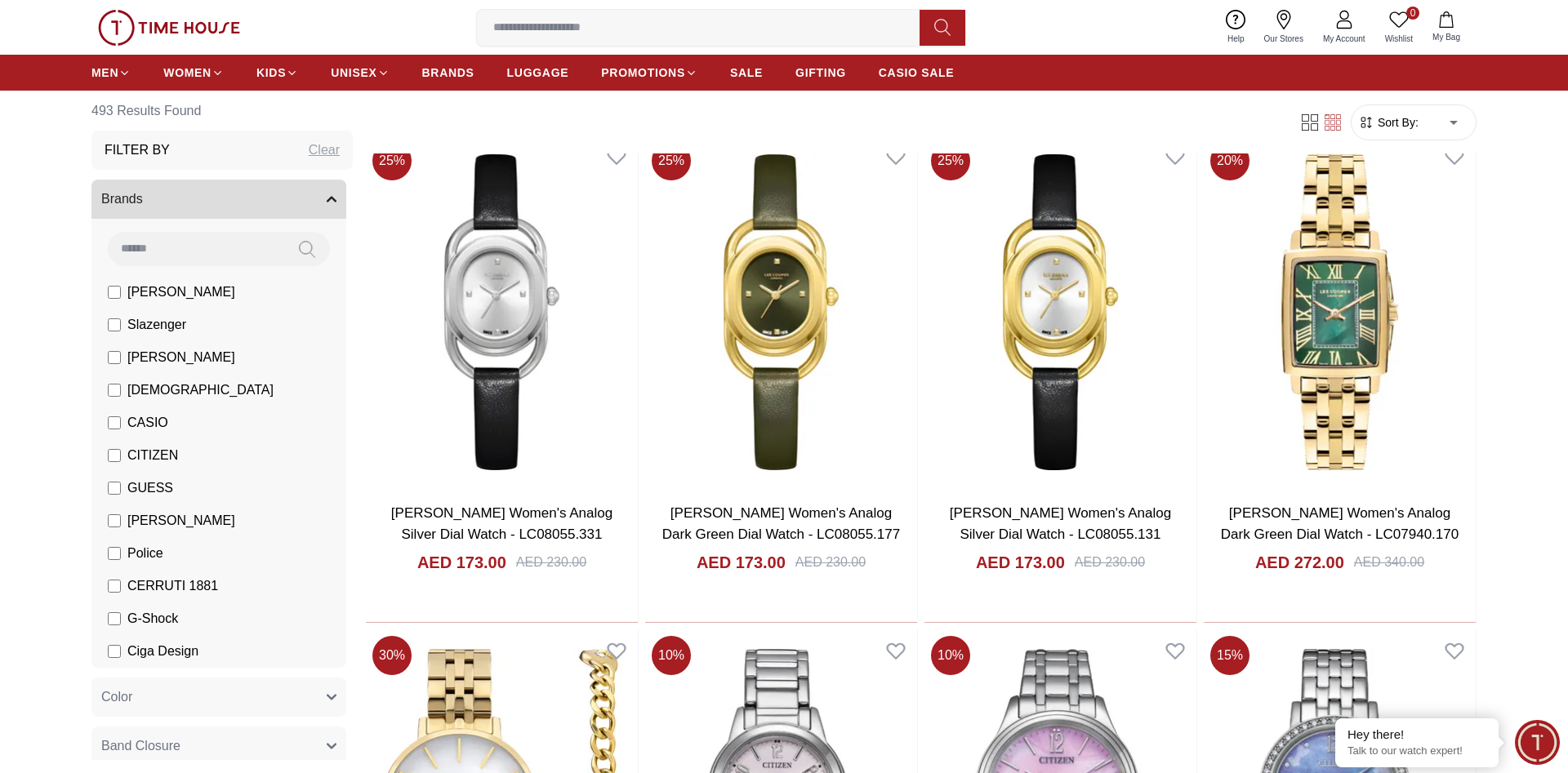
scroll to position [5827, 0]
